Goal: Task Accomplishment & Management: Manage account settings

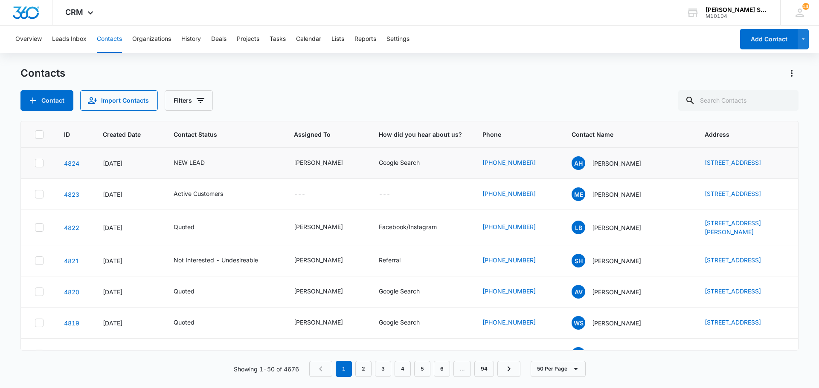
drag, startPoint x: 682, startPoint y: 156, endPoint x: 728, endPoint y: 177, distance: 50.9
click at [728, 177] on td "[STREET_ADDRESS]" at bounding box center [746, 163] width 104 height 31
copy link "[STREET_ADDRESS]"
click at [193, 165] on div "NEW LEAD" at bounding box center [189, 162] width 31 height 9
click at [198, 110] on icon "Remove NEW LEAD" at bounding box center [198, 110] width 6 height 6
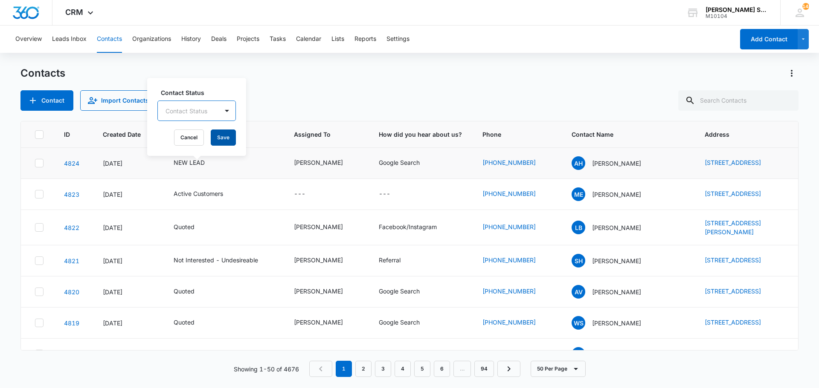
click at [220, 135] on button "Save" at bounding box center [223, 138] width 25 height 16
click at [321, 167] on div "[PERSON_NAME]" at bounding box center [318, 162] width 49 height 9
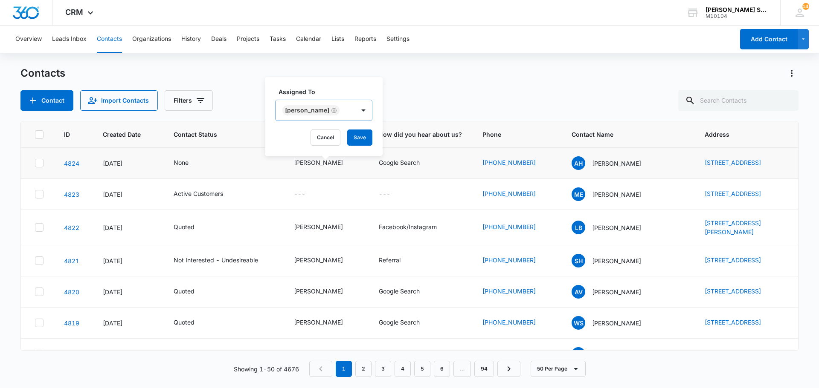
click at [336, 113] on icon "Remove Kenneth Florman" at bounding box center [333, 110] width 5 height 5
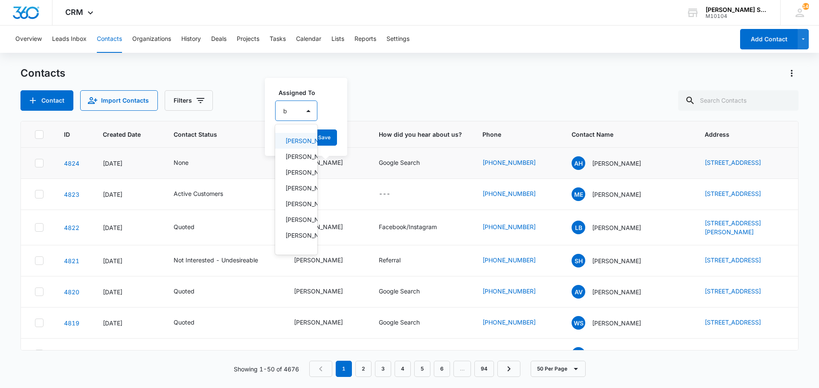
type input "br"
click at [304, 145] on p "[PERSON_NAME]" at bounding box center [296, 140] width 22 height 9
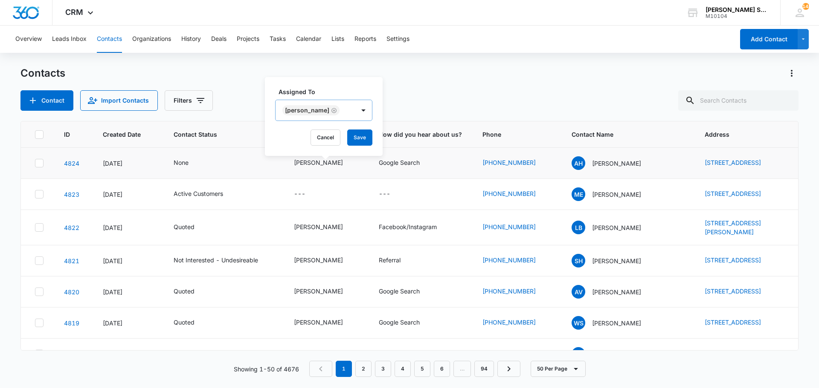
click at [376, 137] on div "Assigned To [PERSON_NAME] Cancel Save" at bounding box center [324, 116] width 118 height 79
click at [362, 137] on button "Save" at bounding box center [359, 138] width 25 height 16
